Goal: Check status: Check status

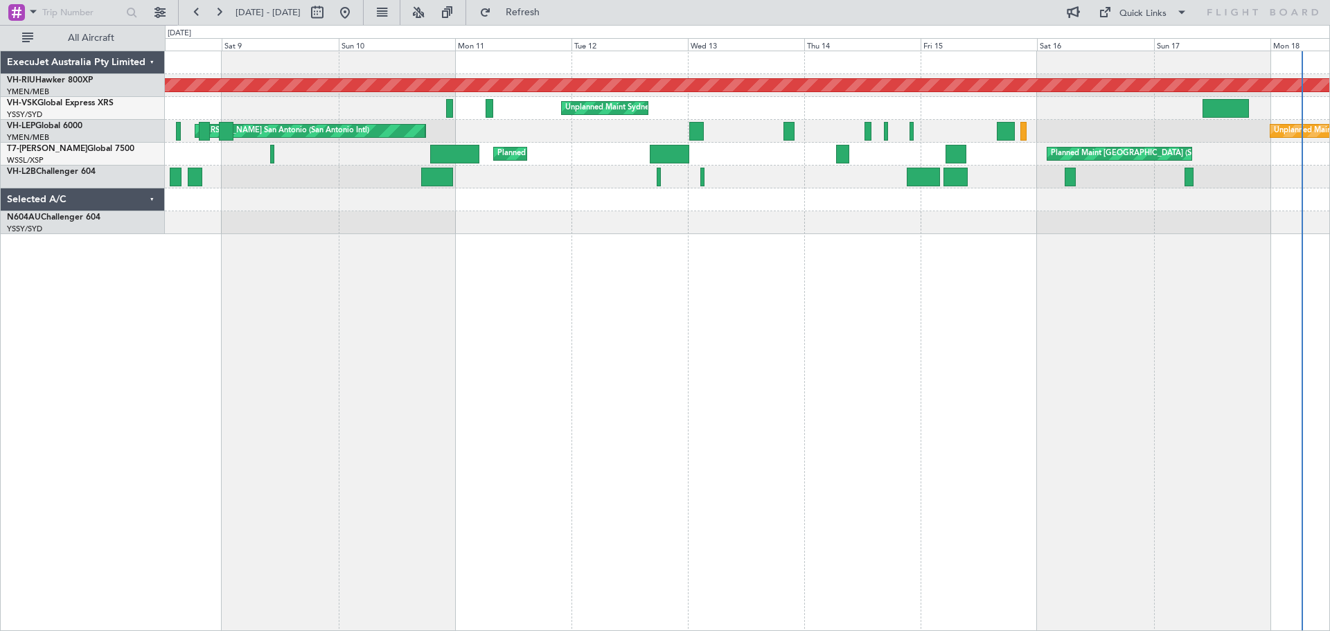
click at [694, 167] on div "Planned Maint [GEOGRAPHIC_DATA] ([GEOGRAPHIC_DATA]) Unplanned Maint Sydney ([PE…" at bounding box center [747, 142] width 1165 height 183
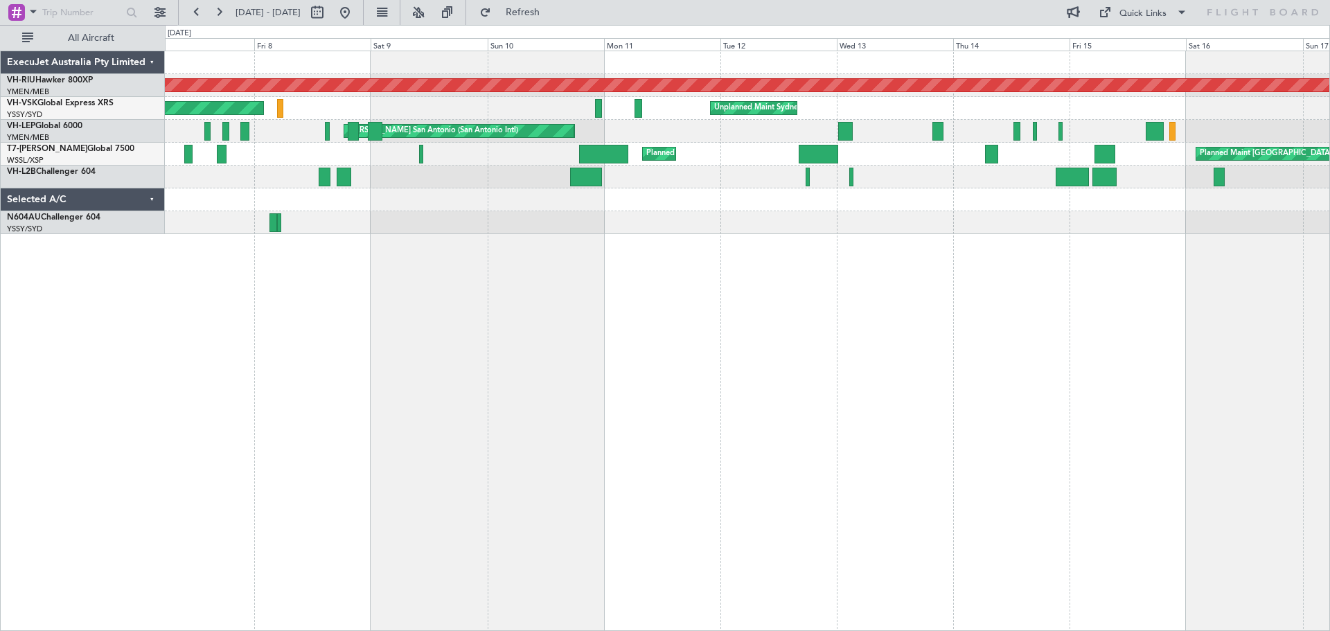
click at [910, 268] on div "Planned Maint [GEOGRAPHIC_DATA] ([GEOGRAPHIC_DATA]) Unplanned Maint Sydney ([PE…" at bounding box center [748, 341] width 1166 height 581
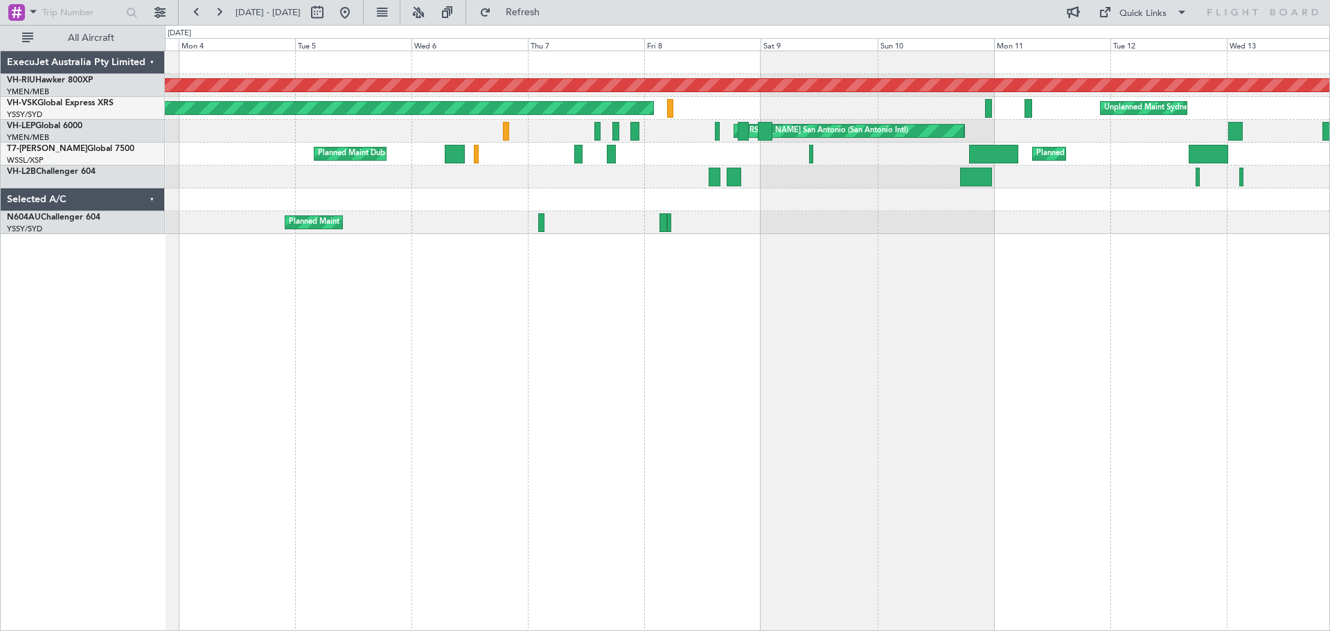
click at [721, 329] on div "Planned Maint [GEOGRAPHIC_DATA] ([GEOGRAPHIC_DATA]) Unplanned Maint Sydney ([PE…" at bounding box center [748, 341] width 1166 height 581
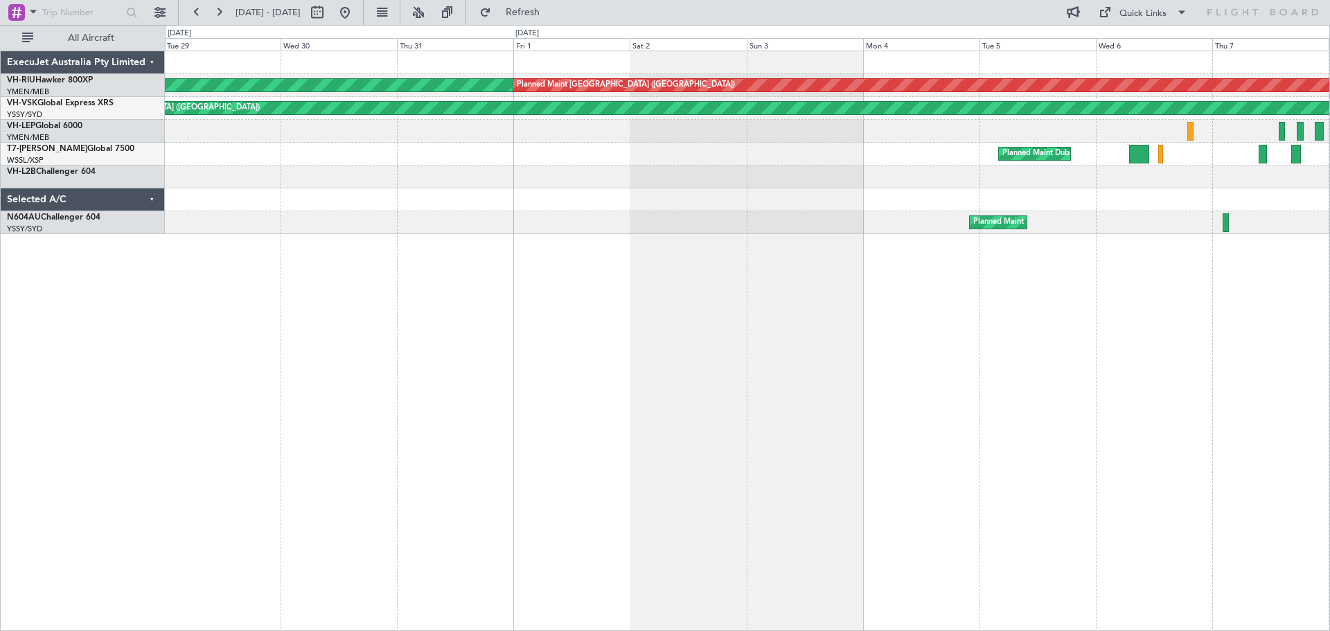
click at [755, 297] on div "Planned Maint [GEOGRAPHIC_DATA] ([GEOGRAPHIC_DATA]) Planned Maint [GEOGRAPHIC_D…" at bounding box center [748, 341] width 1166 height 581
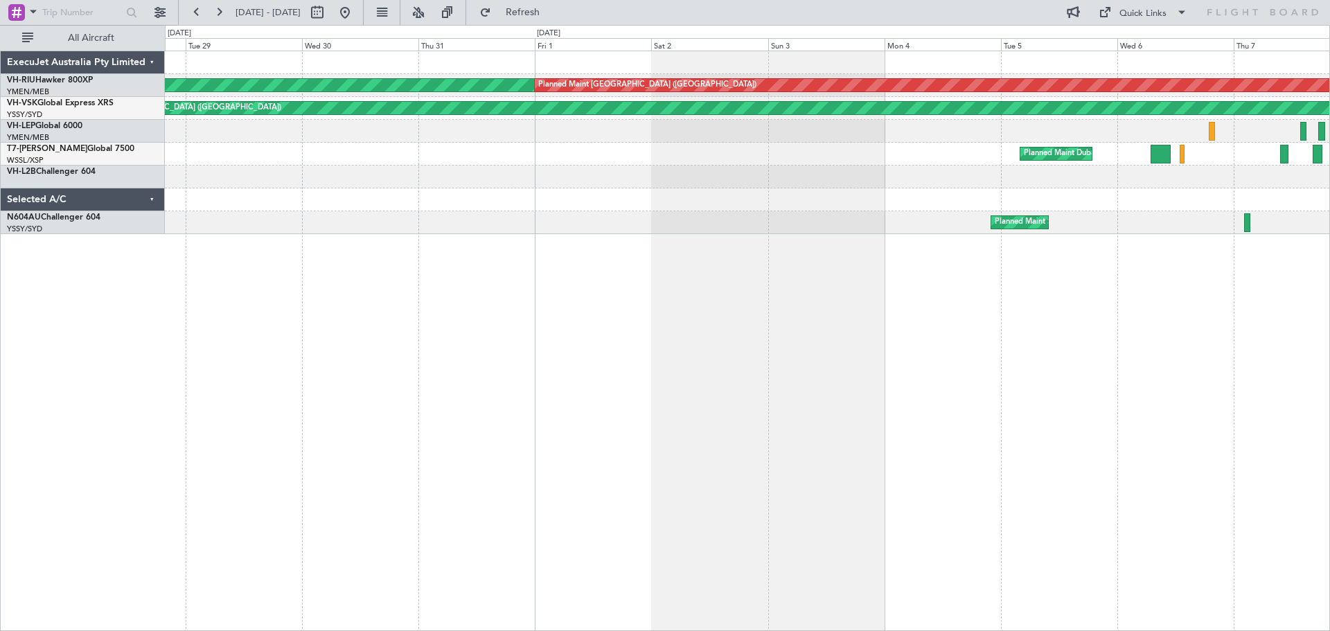
click at [687, 274] on div "Planned Maint [GEOGRAPHIC_DATA] ([GEOGRAPHIC_DATA]) Planned Maint [GEOGRAPHIC_D…" at bounding box center [748, 341] width 1166 height 581
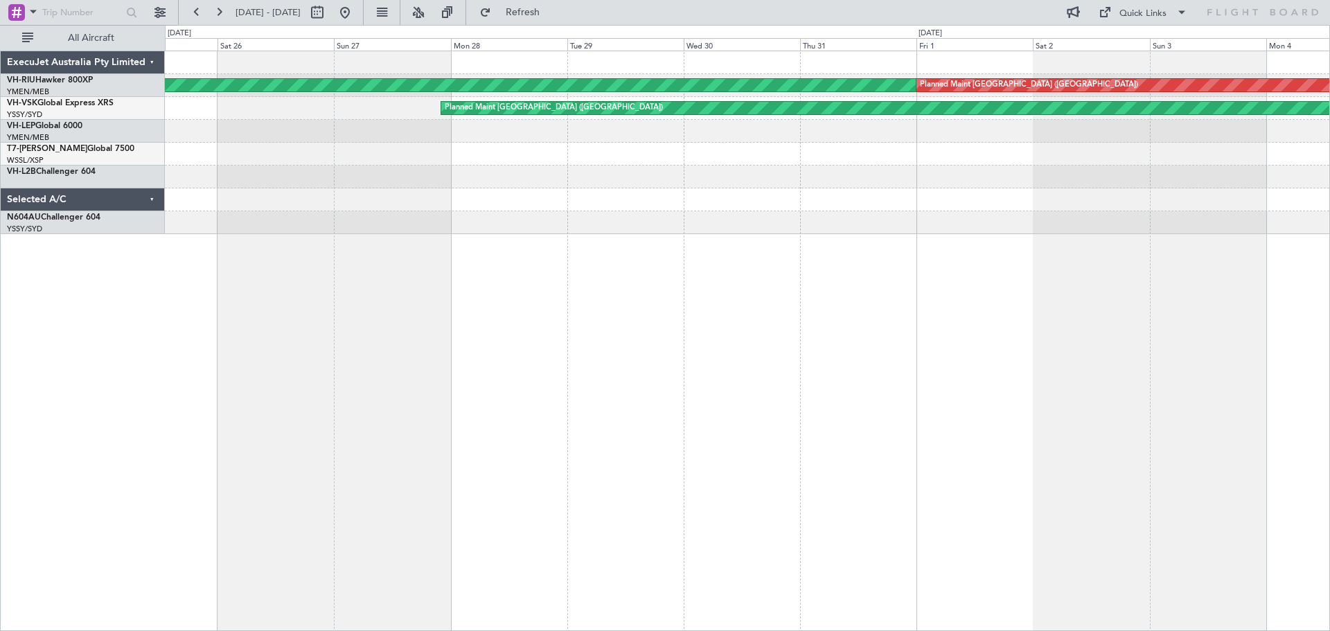
click at [639, 241] on div "Planned Maint [GEOGRAPHIC_DATA] ([GEOGRAPHIC_DATA]) Planned Maint [GEOGRAPHIC_D…" at bounding box center [748, 341] width 1166 height 581
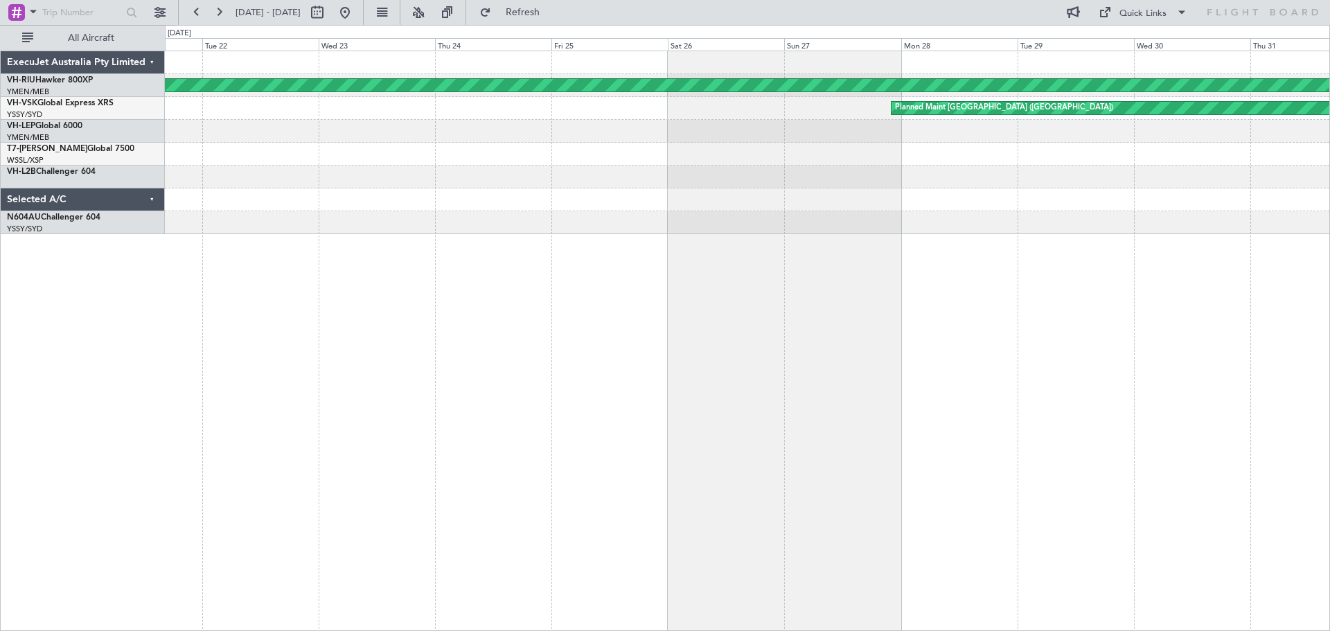
click at [405, 253] on div "Planned Maint [GEOGRAPHIC_DATA] ([GEOGRAPHIC_DATA]) Planned Maint [GEOGRAPHIC_D…" at bounding box center [748, 341] width 1166 height 581
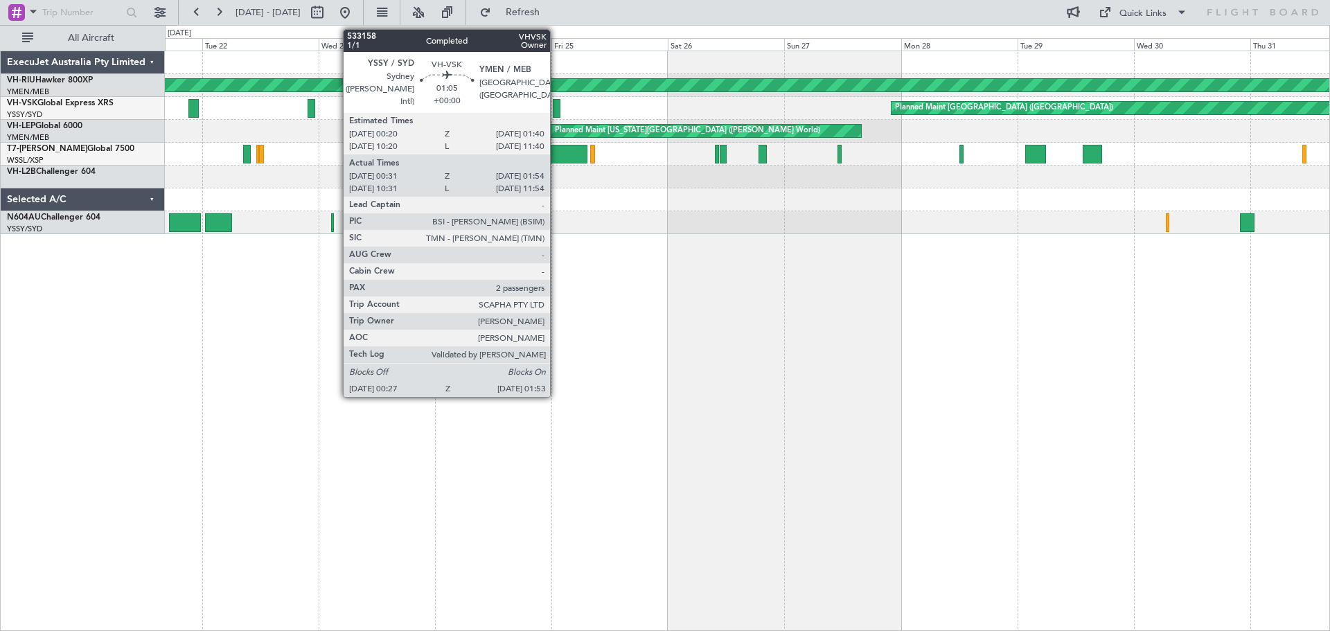
click at [556, 111] on div at bounding box center [557, 108] width 8 height 19
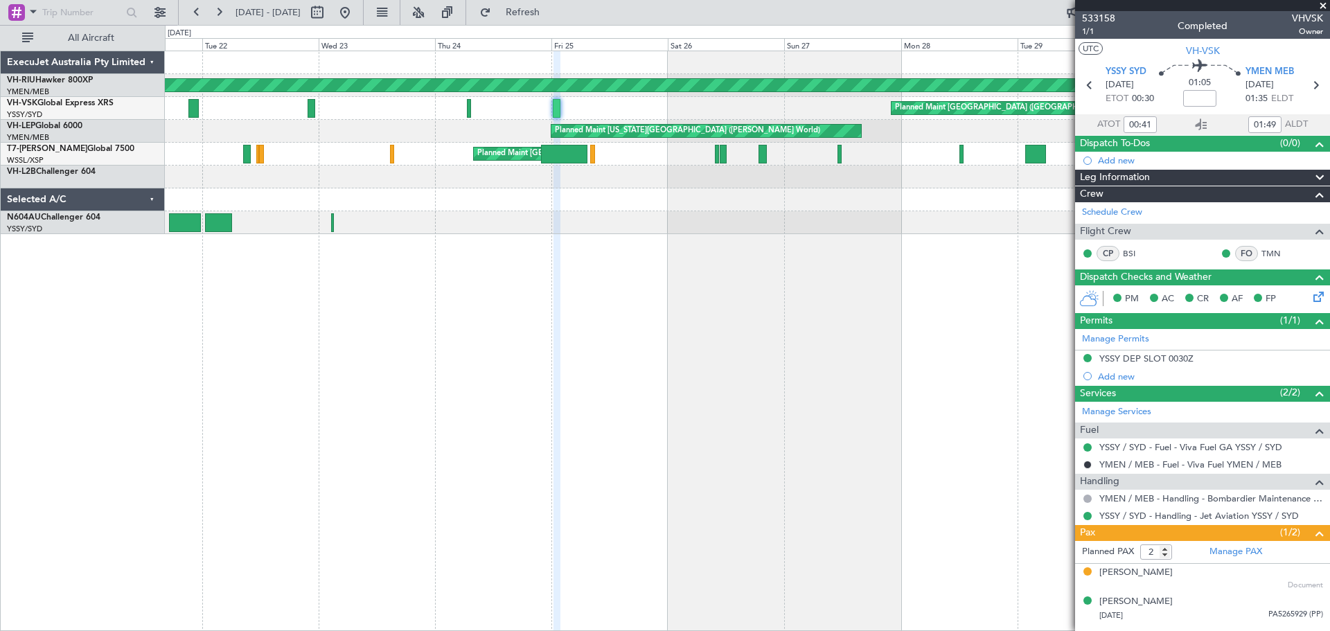
type input "10:41"
type input "11:49"
type input "00:41"
type input "01:49"
